Goal: Task Accomplishment & Management: Use online tool/utility

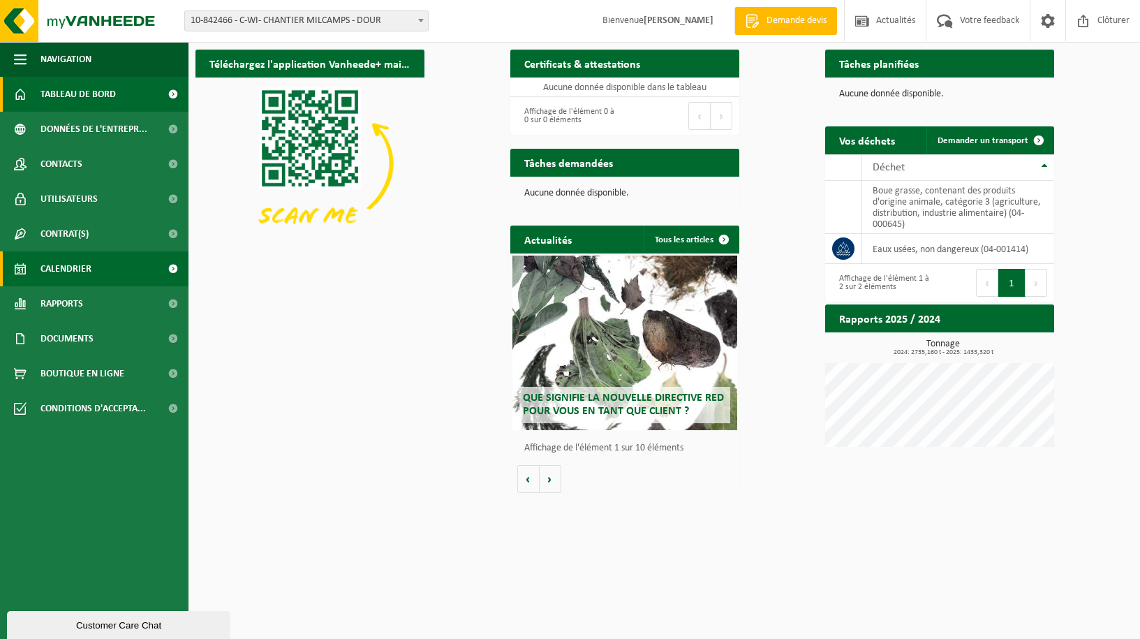
click at [98, 270] on link "Calendrier" at bounding box center [94, 268] width 188 height 35
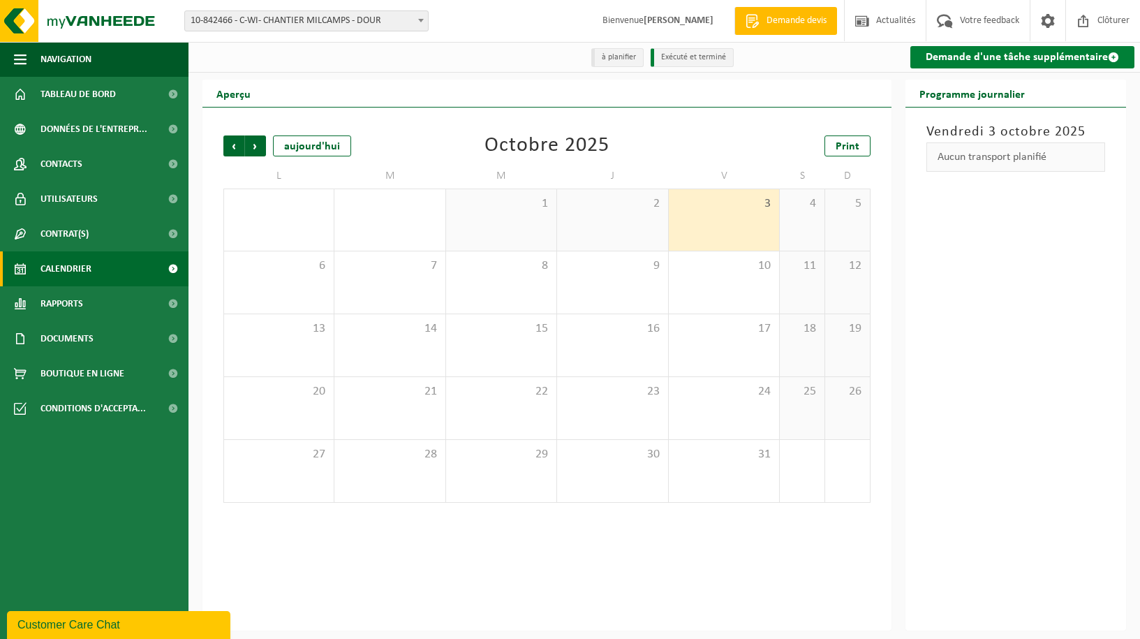
click at [1057, 53] on link "Demande d'une tâche supplémentaire" at bounding box center [1022, 57] width 224 height 22
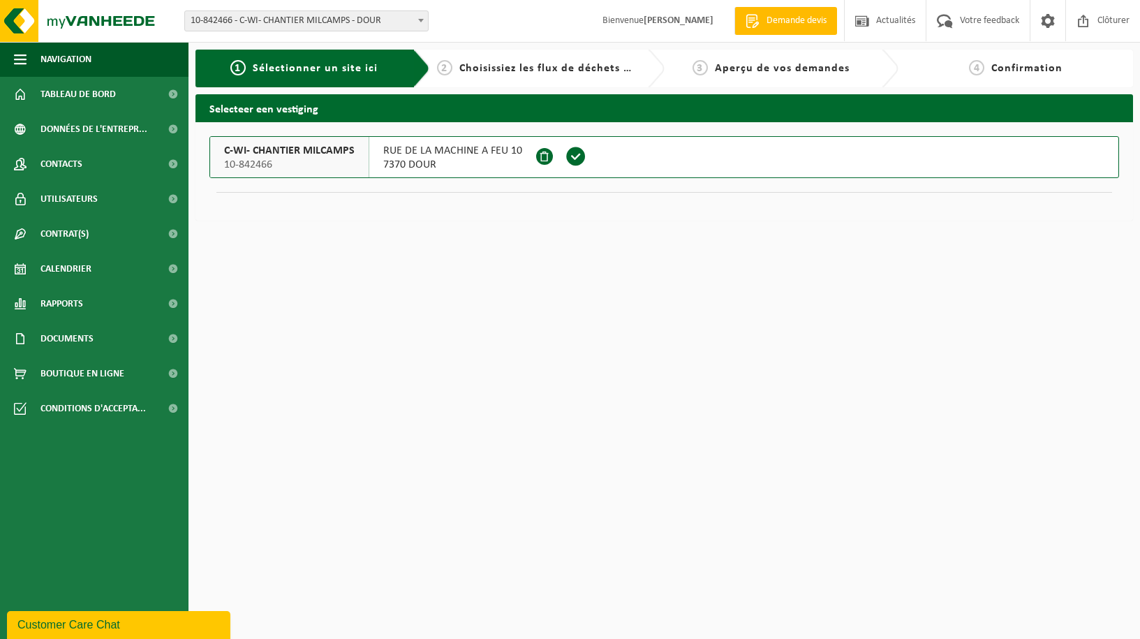
click at [572, 163] on span at bounding box center [575, 156] width 21 height 21
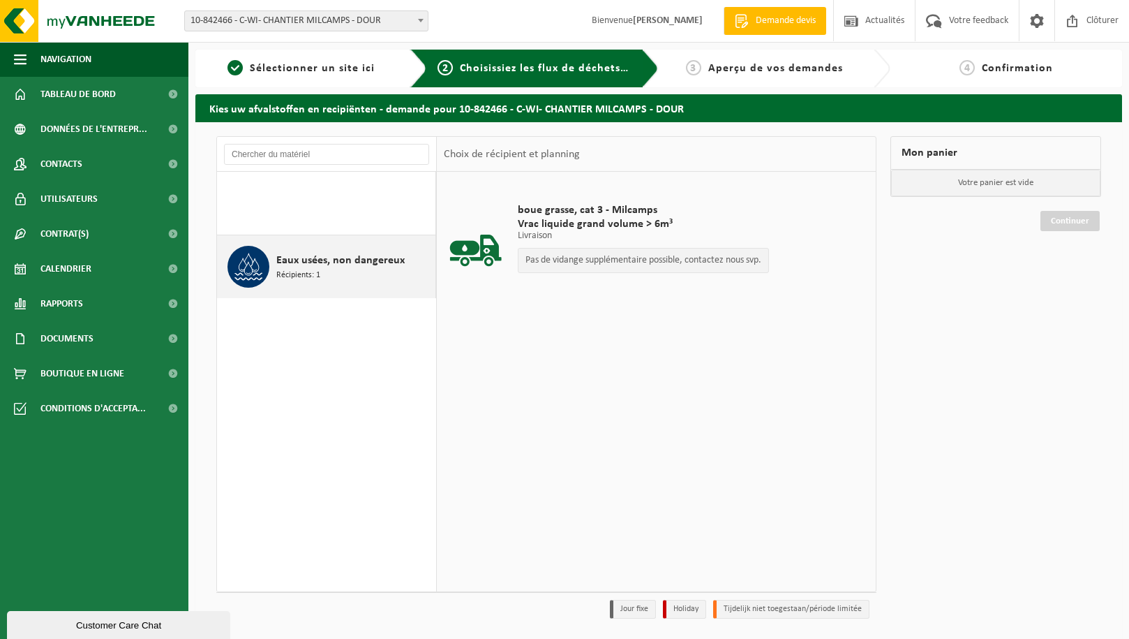
click at [351, 276] on div "Eaux usées, non dangereux Récipients: 1" at bounding box center [354, 267] width 156 height 42
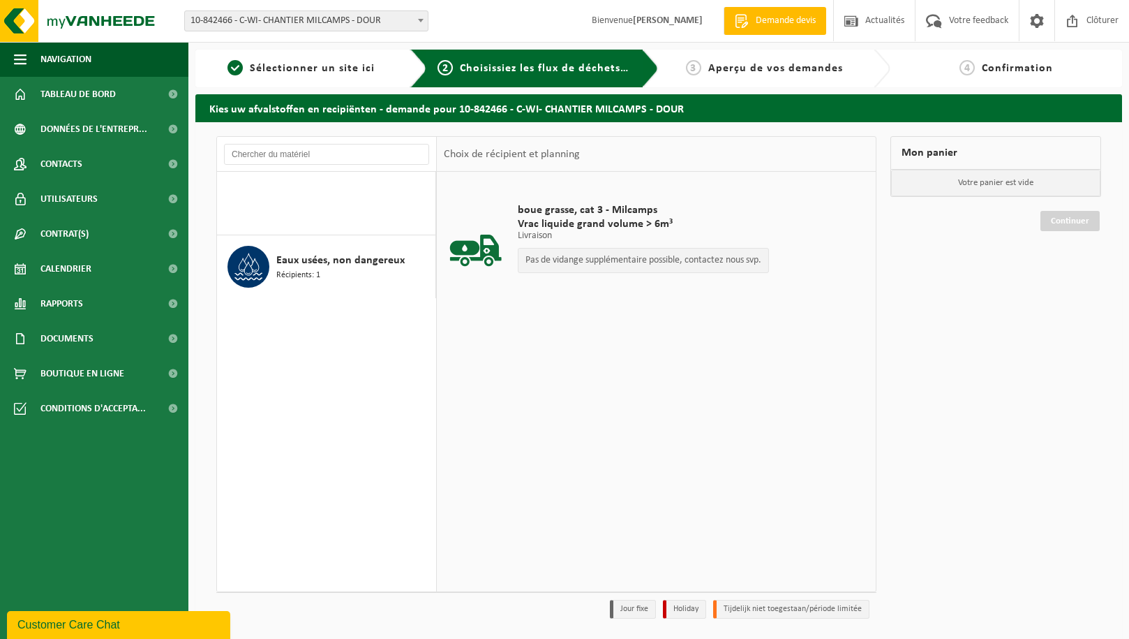
click at [609, 251] on div "Pas de vidange supplémentaire possible, contactez nous svp." at bounding box center [643, 260] width 251 height 25
click at [1048, 25] on span at bounding box center [1037, 20] width 21 height 41
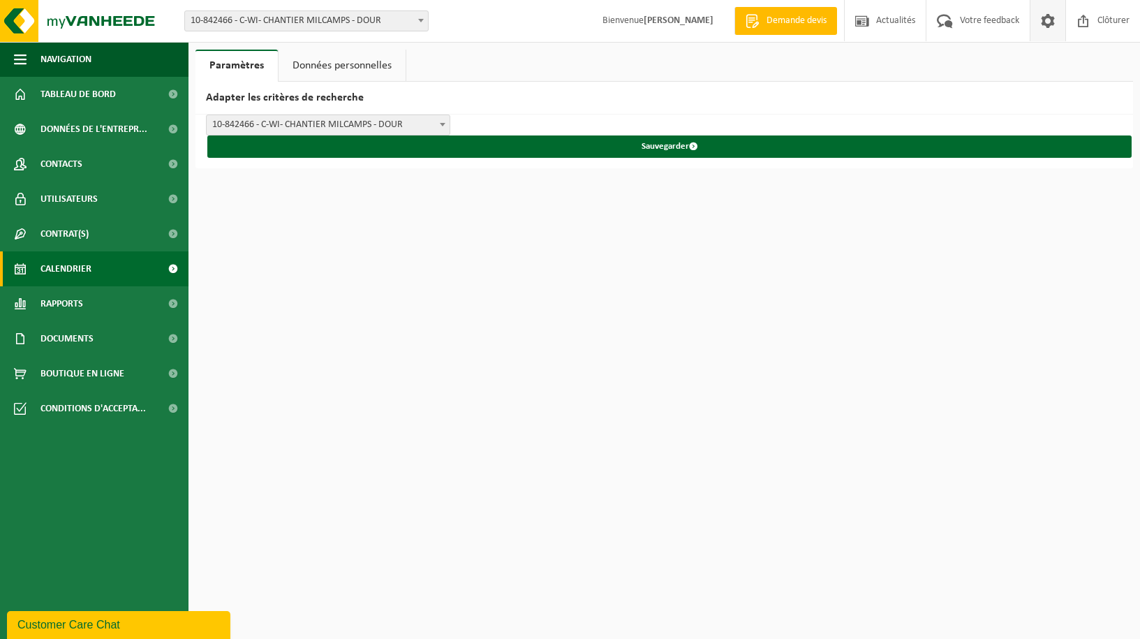
click at [82, 266] on span "Calendrier" at bounding box center [65, 268] width 51 height 35
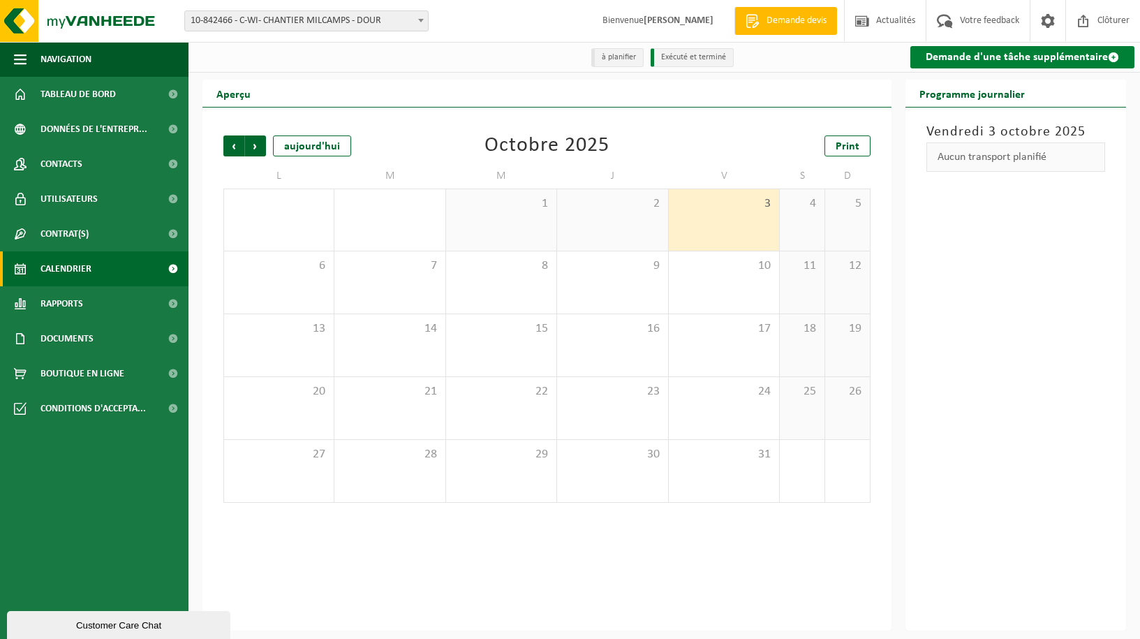
click at [965, 60] on link "Demande d'une tâche supplémentaire" at bounding box center [1022, 57] width 224 height 22
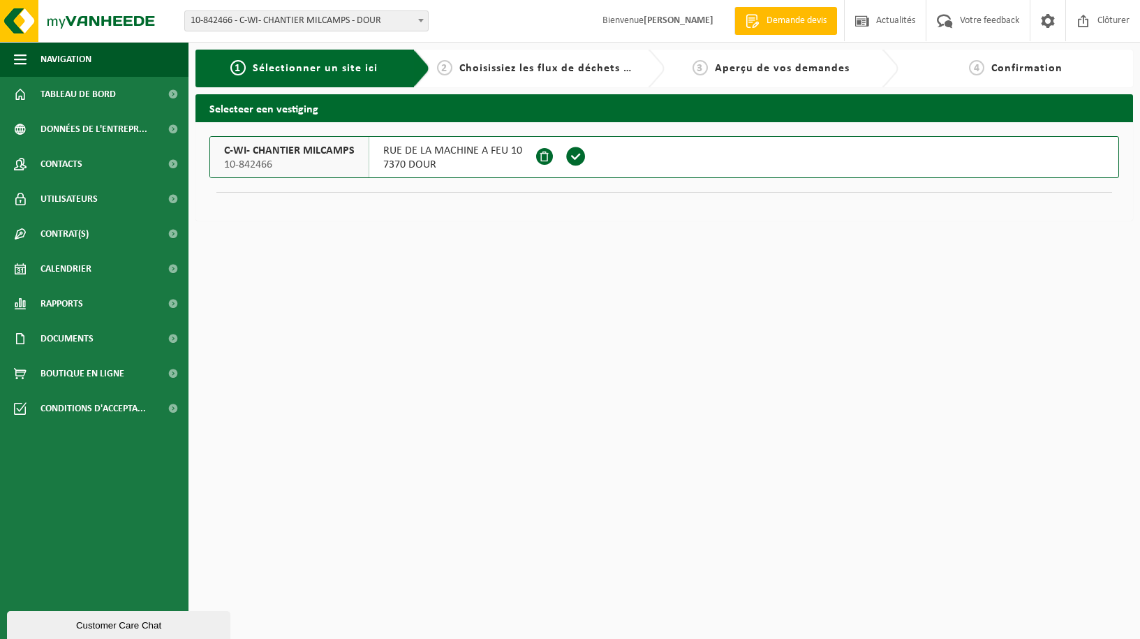
click at [572, 158] on span at bounding box center [575, 156] width 21 height 21
